Goal: Task Accomplishment & Management: Manage account settings

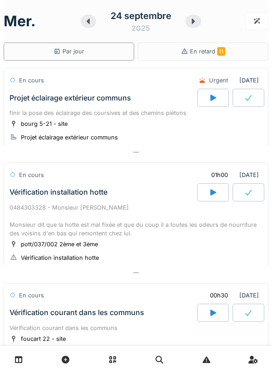
click at [192, 24] on icon at bounding box center [192, 21] width 9 height 7
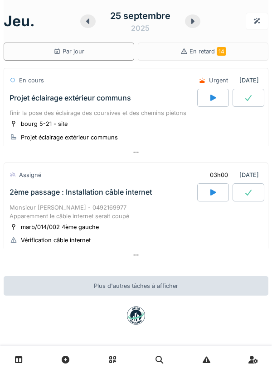
click at [86, 23] on icon at bounding box center [87, 21] width 9 height 7
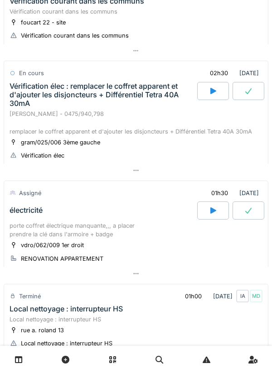
scroll to position [414, 0]
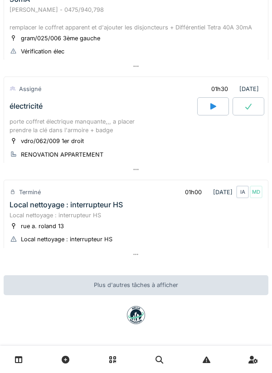
click at [45, 118] on div "porte coffret électrique manquante,,, a placer prendre la clé dans l'armoire + …" at bounding box center [136, 125] width 253 height 17
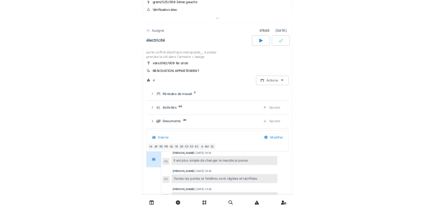
scroll to position [453, 0]
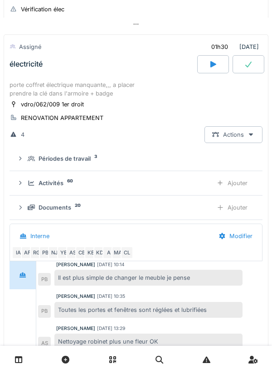
click at [25, 167] on summary "Périodes de travail 3" at bounding box center [135, 158] width 245 height 17
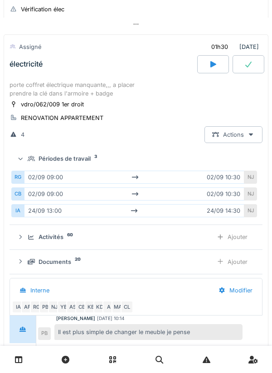
click at [24, 160] on icon at bounding box center [21, 158] width 6 height 7
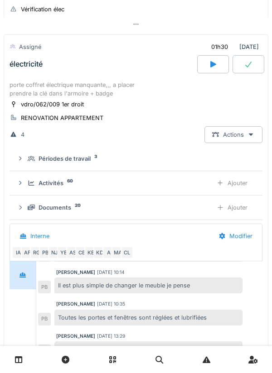
scroll to position [110, 0]
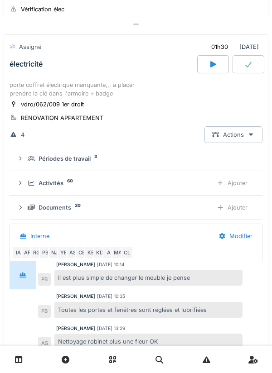
click at [206, 70] on div at bounding box center [213, 64] width 32 height 18
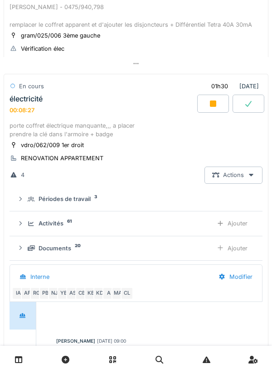
scroll to position [453, 0]
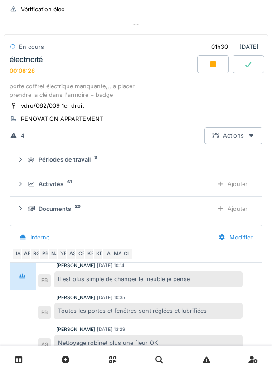
click at [25, 188] on div "Activités 61 Ajouter" at bounding box center [136, 184] width 238 height 17
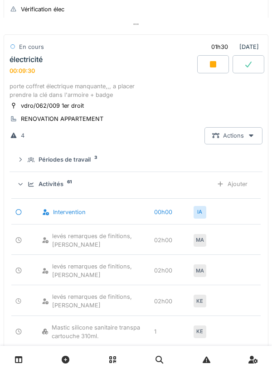
scroll to position [463, 0]
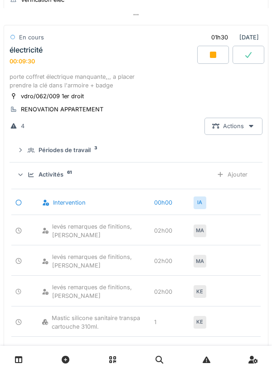
click at [242, 174] on div "Ajouter" at bounding box center [232, 174] width 46 height 17
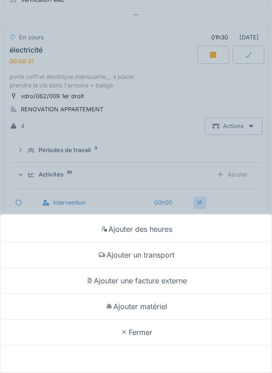
click at [202, 255] on div "Ajouter un transport" at bounding box center [135, 255] width 267 height 26
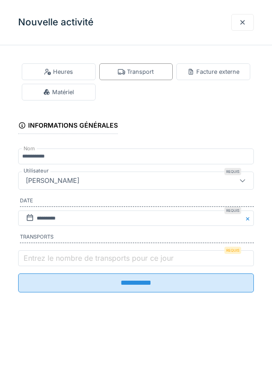
click at [36, 259] on label "Entrez le nombre de transports pour ce jour" at bounding box center [99, 258] width 154 height 11
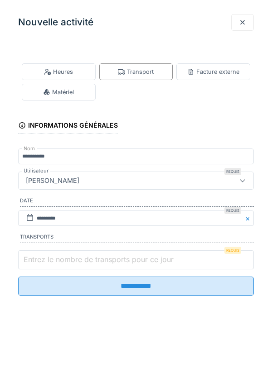
click at [36, 259] on input "Entrez le nombre de transports pour ce jour" at bounding box center [136, 259] width 236 height 19
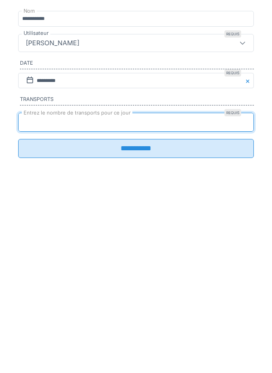
type input "*"
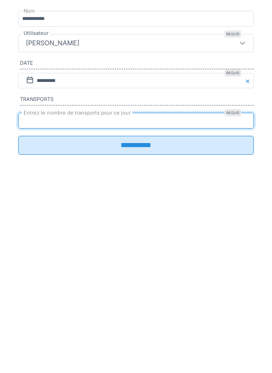
click at [231, 293] on input "**********" at bounding box center [136, 283] width 236 height 19
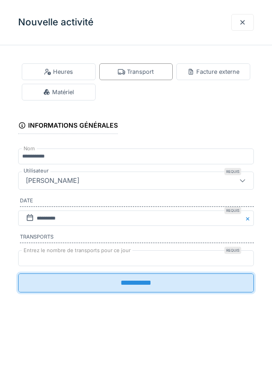
click at [226, 286] on input "**********" at bounding box center [136, 283] width 236 height 19
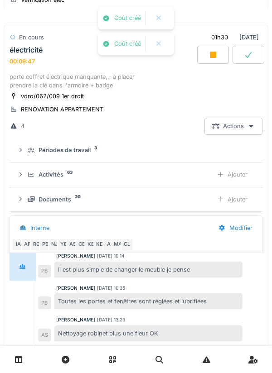
click at [160, 17] on div at bounding box center [158, 18] width 7 height 8
click at [28, 175] on div "Activités 63 Ajouter" at bounding box center [136, 174] width 238 height 17
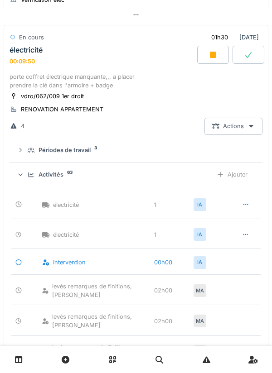
click at [241, 207] on div at bounding box center [245, 205] width 23 height 17
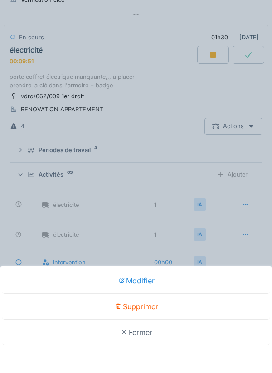
click at [184, 306] on div "Supprimer" at bounding box center [135, 307] width 267 height 26
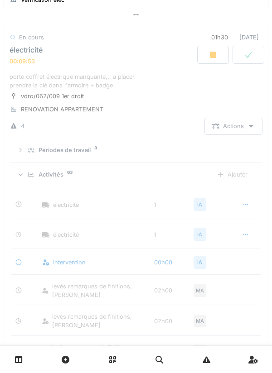
click at [30, 176] on icon at bounding box center [31, 175] width 7 height 6
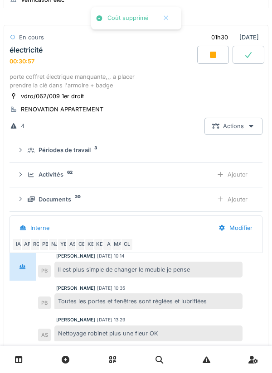
click at [34, 200] on icon at bounding box center [31, 200] width 7 height 6
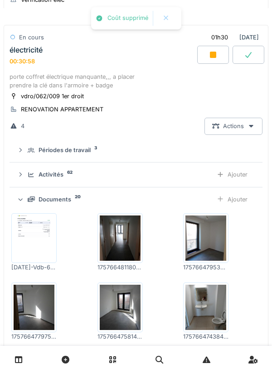
click at [239, 203] on div "Ajouter" at bounding box center [232, 199] width 46 height 17
click at [17, 288] on img at bounding box center [34, 307] width 41 height 45
click at [25, 175] on div "Activités 62 Ajouter" at bounding box center [136, 174] width 238 height 17
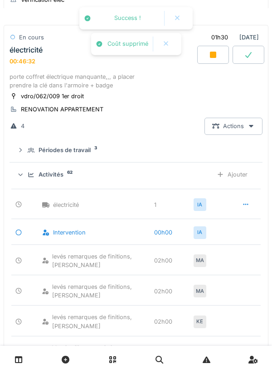
click at [23, 172] on div "Activités 62 Ajouter" at bounding box center [136, 174] width 238 height 17
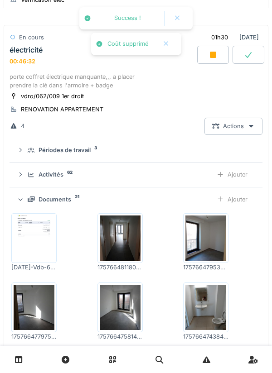
click at [23, 171] on div "Activités 62 Ajouter" at bounding box center [136, 174] width 238 height 17
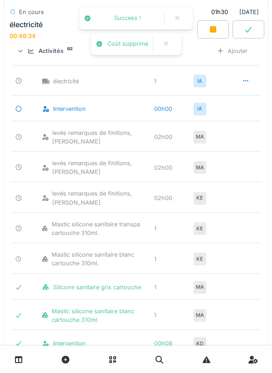
scroll to position [550, 0]
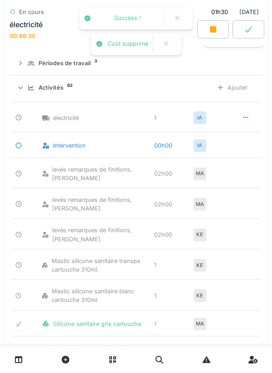
click at [25, 90] on div "Activités 62 Ajouter" at bounding box center [136, 87] width 238 height 17
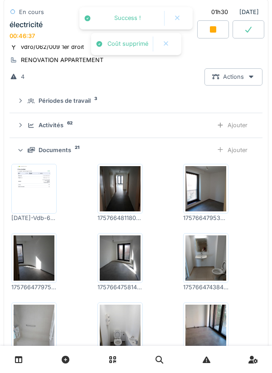
click at [217, 32] on div at bounding box center [213, 29] width 32 height 18
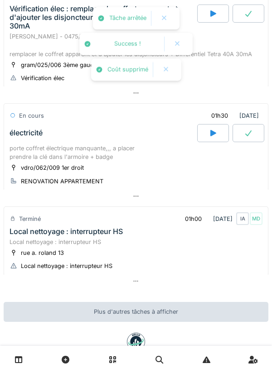
scroll to position [384, 0]
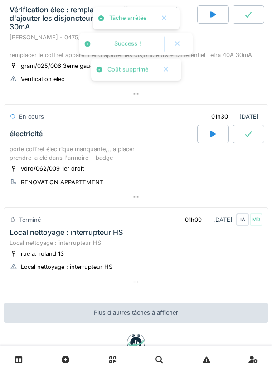
click at [28, 142] on div "électricité" at bounding box center [102, 134] width 189 height 18
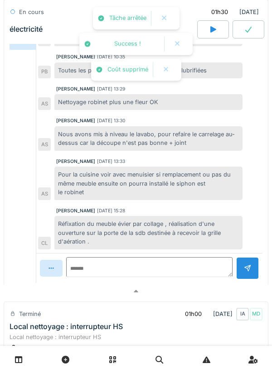
scroll to position [717, 0]
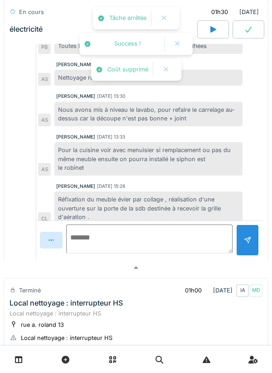
click at [190, 245] on textarea at bounding box center [149, 239] width 166 height 29
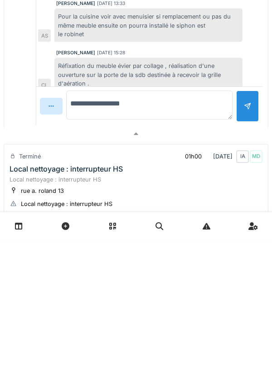
type textarea "**********"
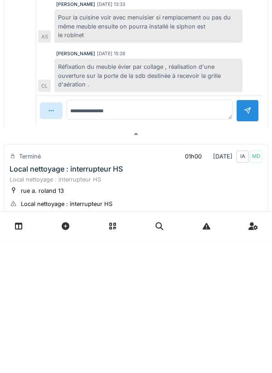
click at [247, 244] on div at bounding box center [247, 245] width 7 height 9
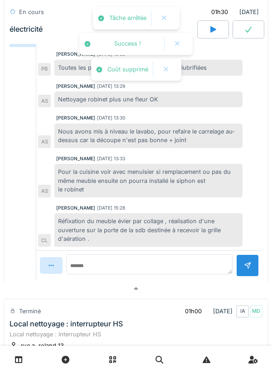
scroll to position [688, 0]
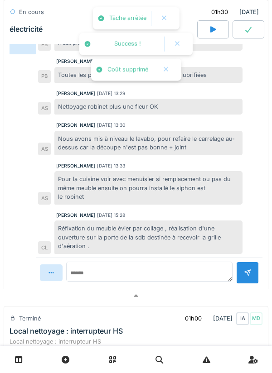
click at [250, 26] on icon at bounding box center [248, 29] width 9 height 7
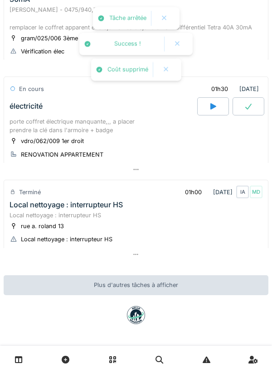
scroll to position [414, 0]
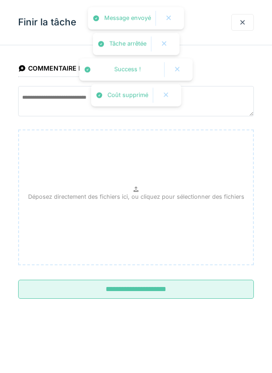
click at [204, 292] on input "**********" at bounding box center [136, 289] width 236 height 19
click at [169, 90] on div at bounding box center [166, 95] width 22 height 15
click at [183, 72] on div at bounding box center [177, 69] width 22 height 15
click at [168, 44] on div at bounding box center [163, 44] width 7 height 8
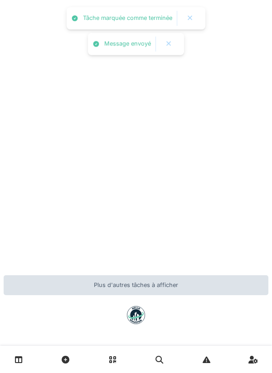
click at [179, 19] on div at bounding box center [190, 18] width 22 height 15
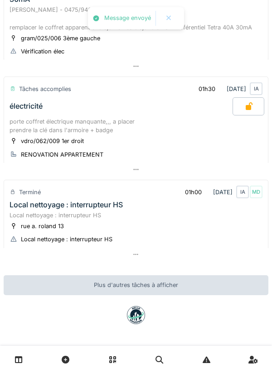
click at [173, 20] on div at bounding box center [169, 18] width 22 height 15
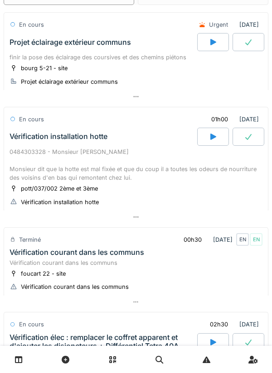
scroll to position [0, 0]
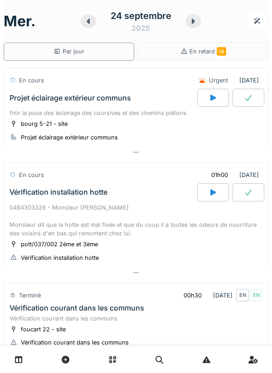
click at [197, 24] on icon at bounding box center [192, 21] width 9 height 7
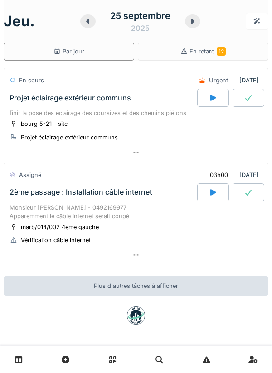
click at [210, 194] on icon at bounding box center [213, 192] width 6 height 6
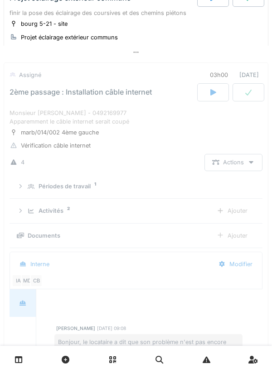
scroll to position [126, 0]
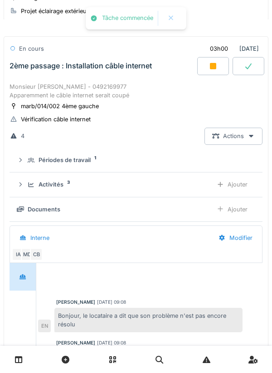
click at [30, 161] on icon at bounding box center [31, 160] width 7 height 5
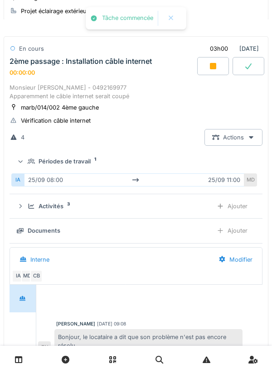
click at [29, 161] on icon at bounding box center [31, 161] width 7 height 5
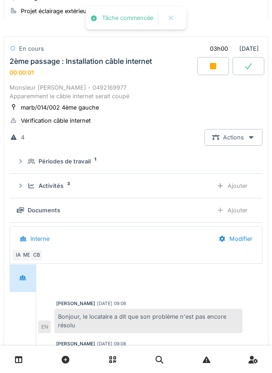
click at [28, 183] on div "Activités 3 Ajouter" at bounding box center [136, 186] width 238 height 17
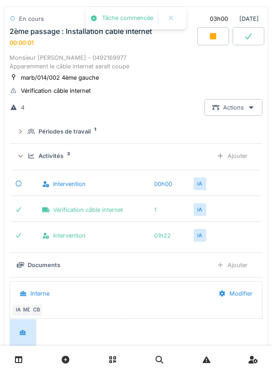
scroll to position [167, 0]
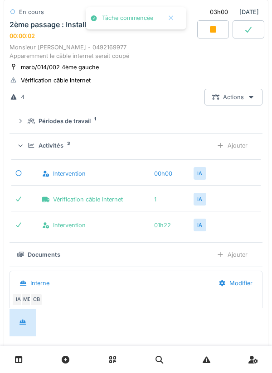
click at [242, 143] on div "Ajouter" at bounding box center [232, 145] width 46 height 17
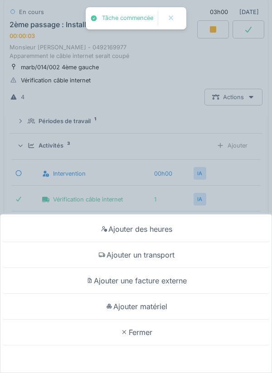
click at [198, 255] on div "Ajouter un transport" at bounding box center [135, 255] width 267 height 26
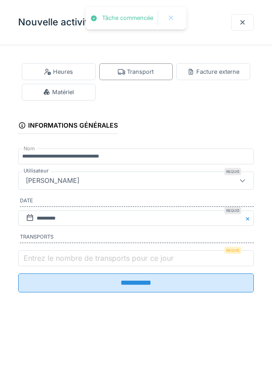
click at [46, 260] on label "Entrez le nombre de transports pour ce jour" at bounding box center [99, 258] width 154 height 11
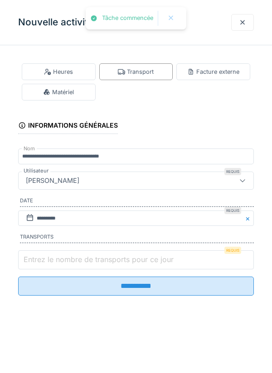
click at [46, 260] on input "Entrez le nombre de transports pour ce jour" at bounding box center [136, 259] width 236 height 19
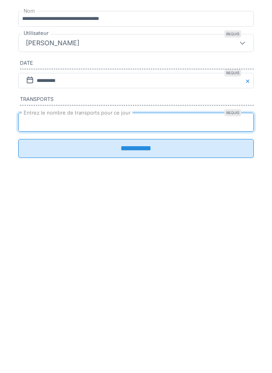
type input "*"
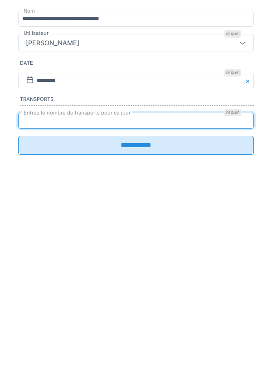
click at [242, 293] on input "**********" at bounding box center [136, 283] width 236 height 19
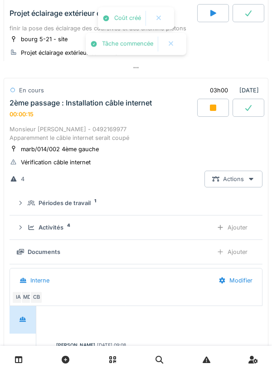
scroll to position [84, 0]
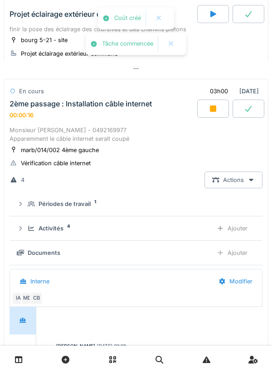
click at [24, 231] on icon at bounding box center [20, 229] width 7 height 6
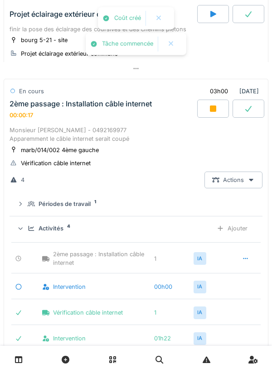
click at [29, 226] on icon at bounding box center [31, 229] width 7 height 6
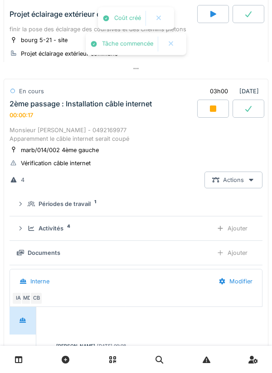
click at [29, 200] on div "Périodes de travail 1" at bounding box center [140, 204] width 224 height 9
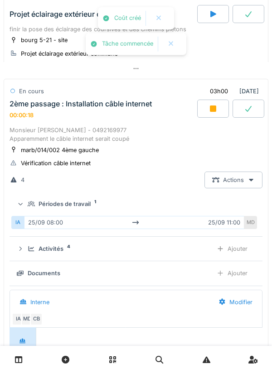
click at [27, 202] on div "Périodes de travail 1" at bounding box center [136, 204] width 238 height 9
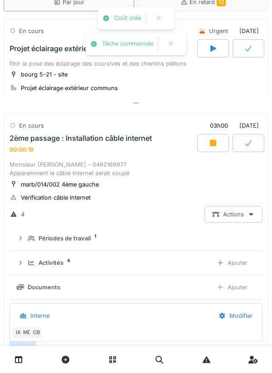
click at [50, 168] on div "Monsieur [PERSON_NAME] - 0492169977 Apparemment le câble internet serait coupé" at bounding box center [136, 168] width 253 height 17
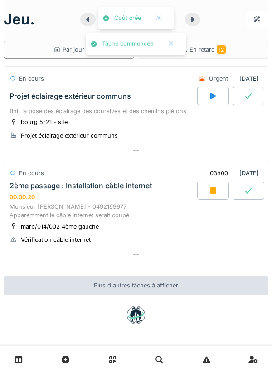
click at [167, 44] on div at bounding box center [171, 44] width 22 height 15
click at [159, 23] on div at bounding box center [159, 18] width 22 height 15
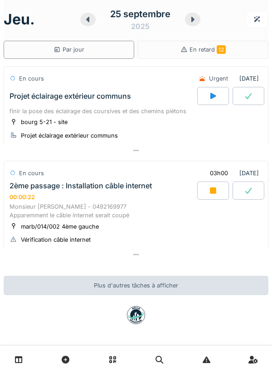
click at [31, 184] on div "2ème passage : Installation câble internet" at bounding box center [81, 186] width 142 height 9
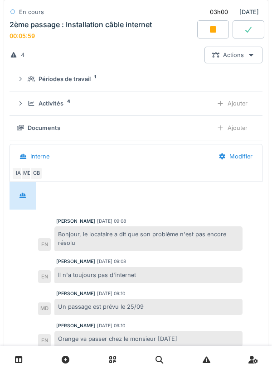
scroll to position [208, 0]
click at [34, 110] on div "Activités 4 Ajouter" at bounding box center [136, 104] width 238 height 17
